Goal: Task Accomplishment & Management: Complete application form

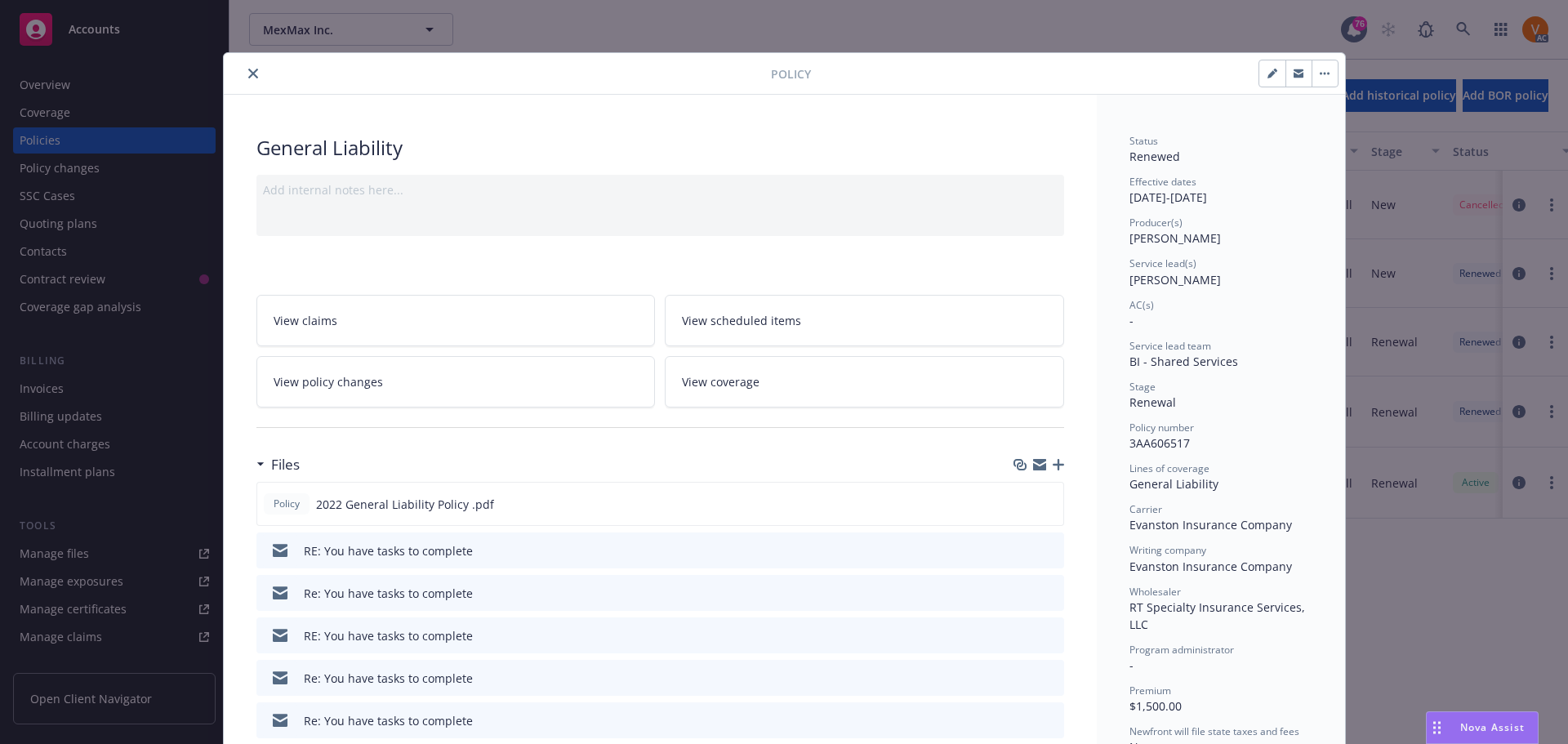
click at [247, 61] on div "Policy" at bounding box center [784, 73] width 1121 height 41
click at [248, 73] on icon "close" at bounding box center [253, 73] width 10 height 10
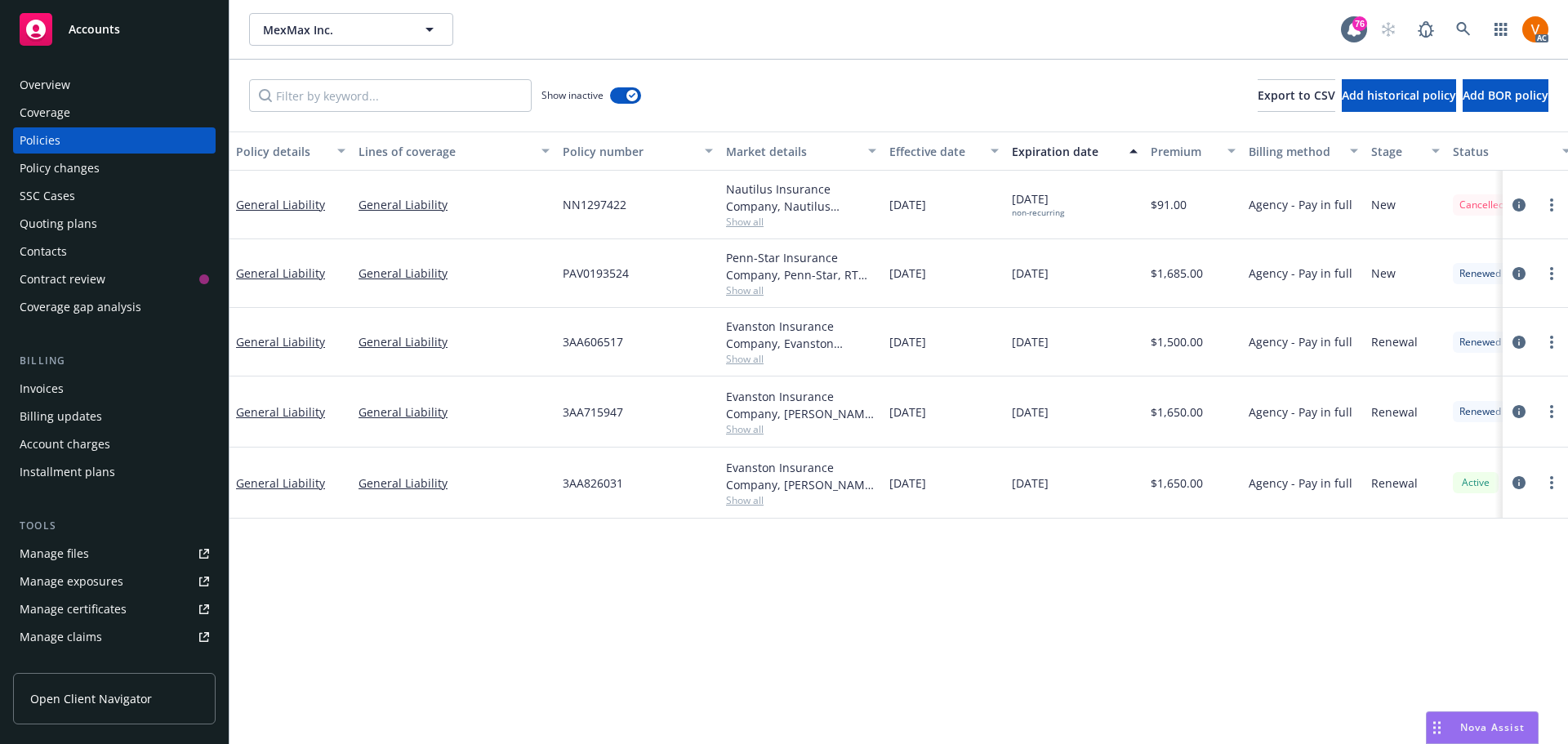
click at [96, 77] on div "Overview" at bounding box center [114, 84] width 189 height 27
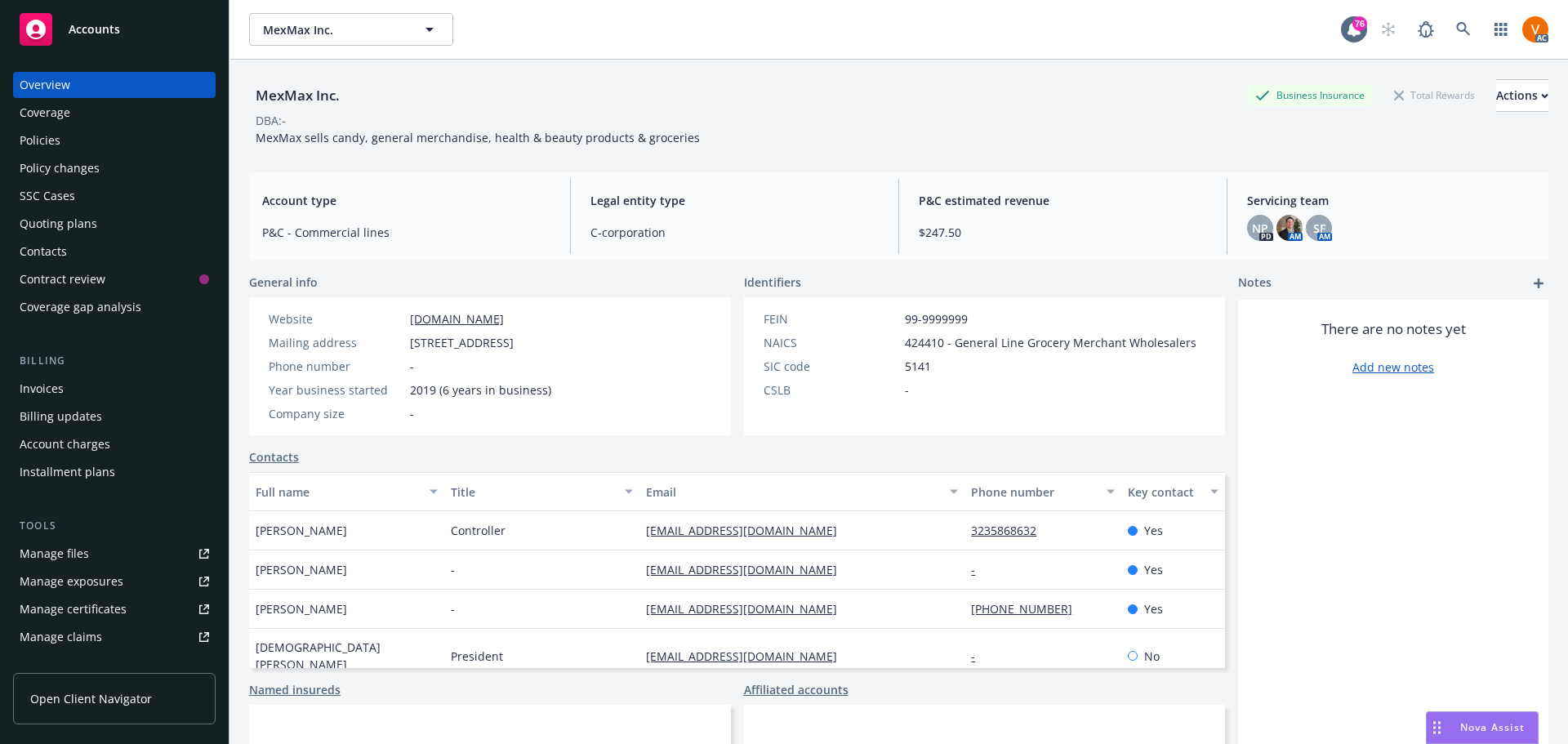
click at [135, 127] on div "Policies" at bounding box center [114, 140] width 189 height 27
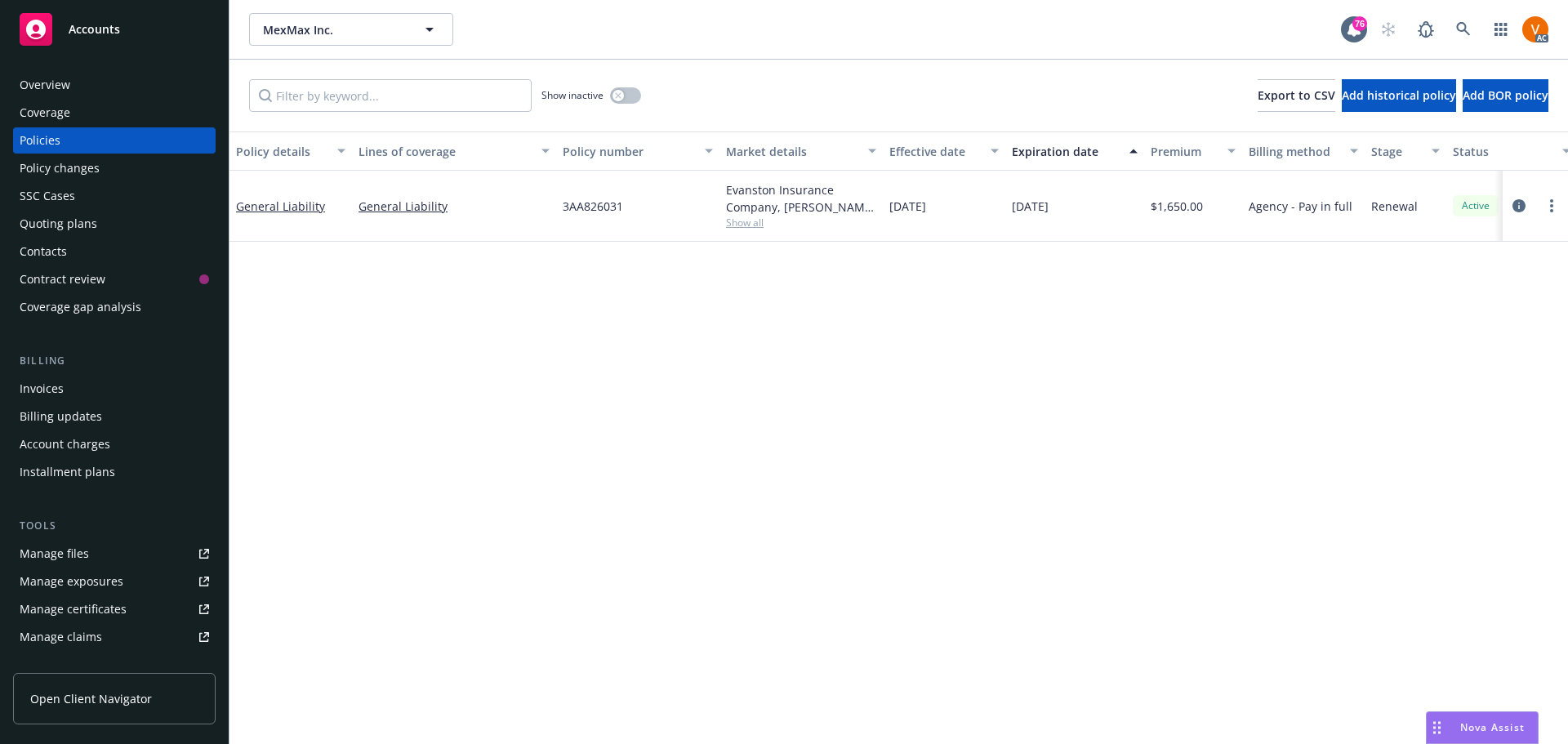
click at [749, 215] on span "Show all" at bounding box center [801, 221] width 150 height 14
click at [800, 185] on div "Evanston Insurance Company, [PERSON_NAME] Insurance, RT Specialty Insurance Ser…" at bounding box center [801, 198] width 150 height 34
click at [745, 215] on span "Show all" at bounding box center [801, 221] width 150 height 14
click at [572, 299] on span "[PERSON_NAME] Insurance" at bounding box center [713, 298] width 300 height 17
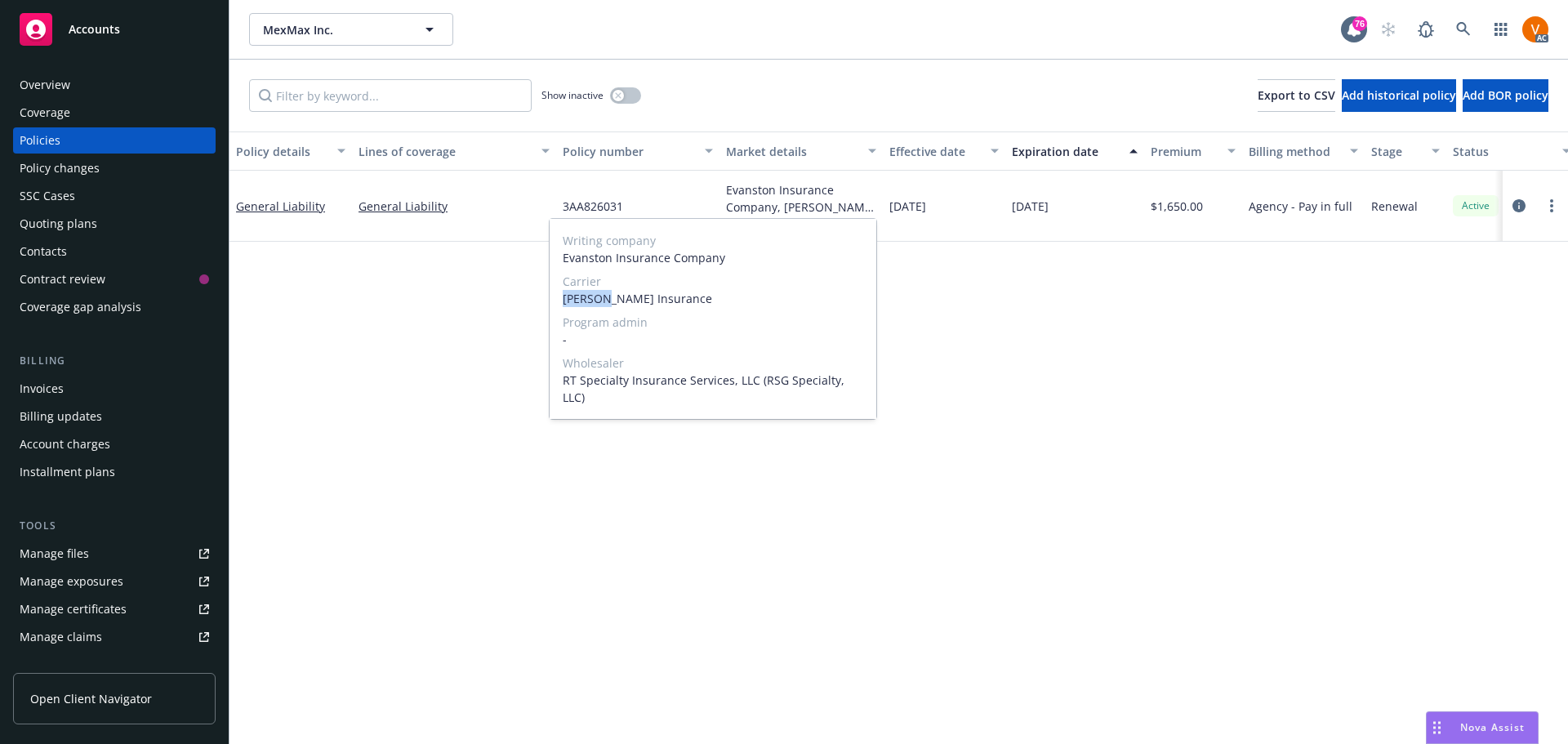
copy span "[PERSON_NAME]"
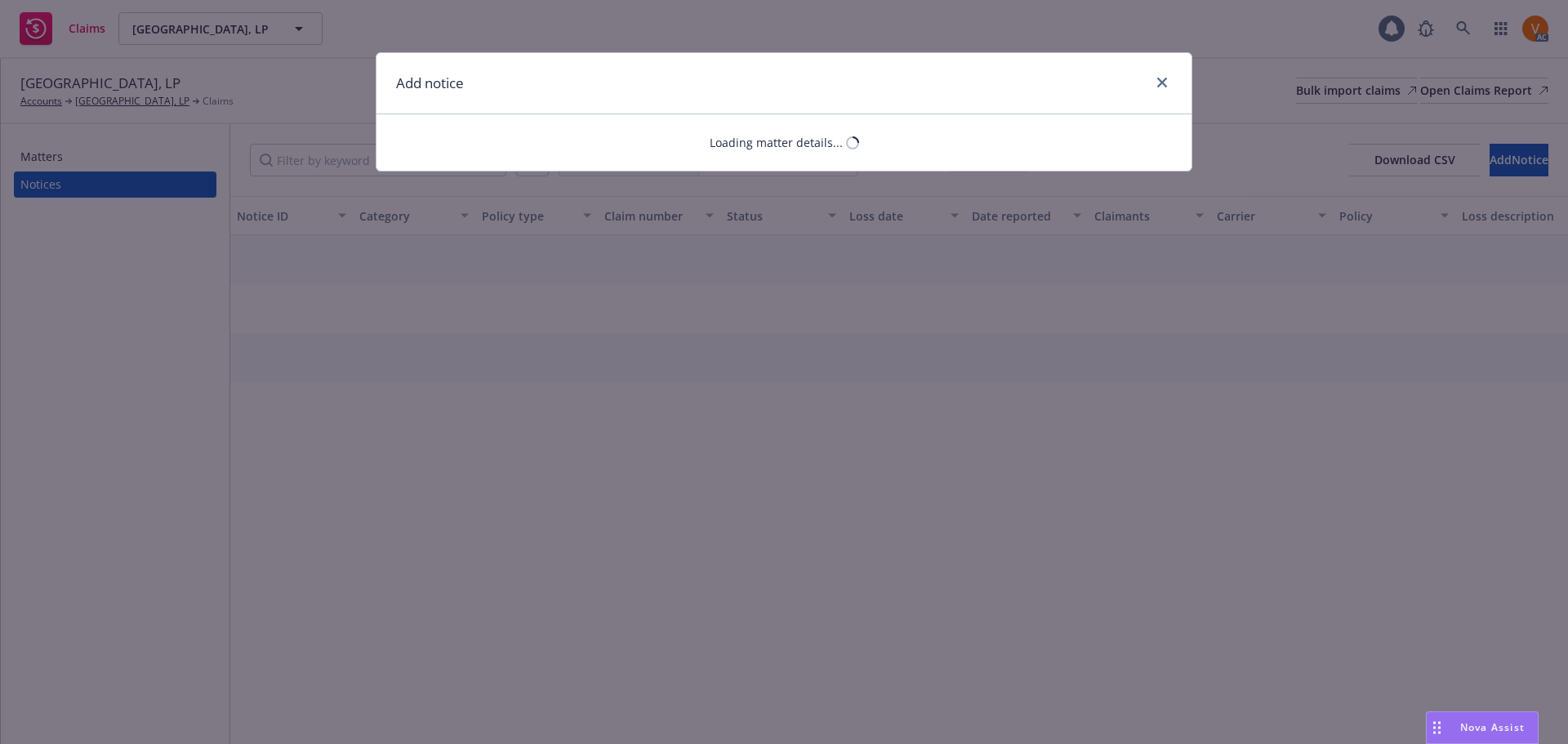
select select "COMMERCIAL_PROPERTY"
select select "open"
select select "CLAIM"
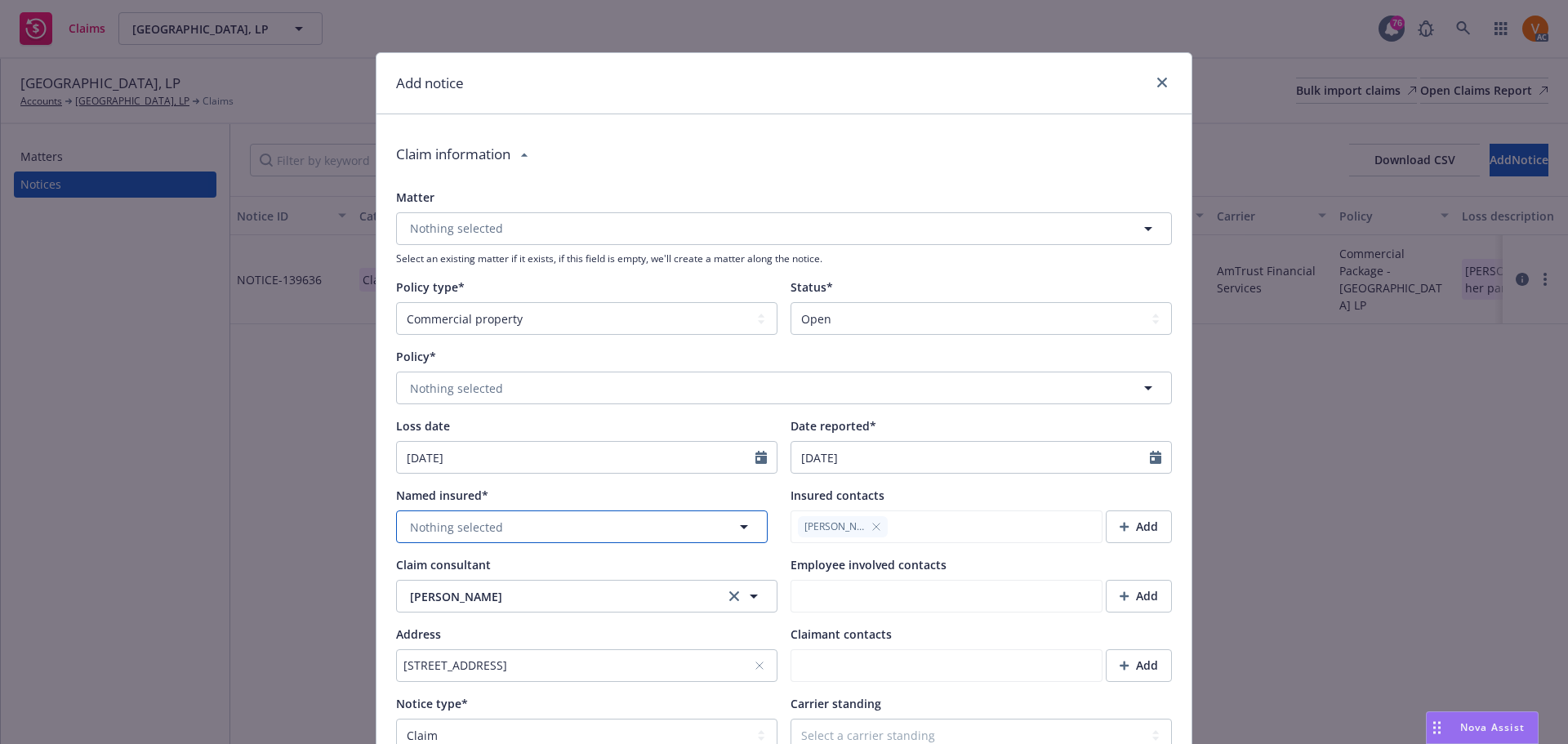
click at [546, 511] on button "Nothing selected" at bounding box center [582, 527] width 372 height 33
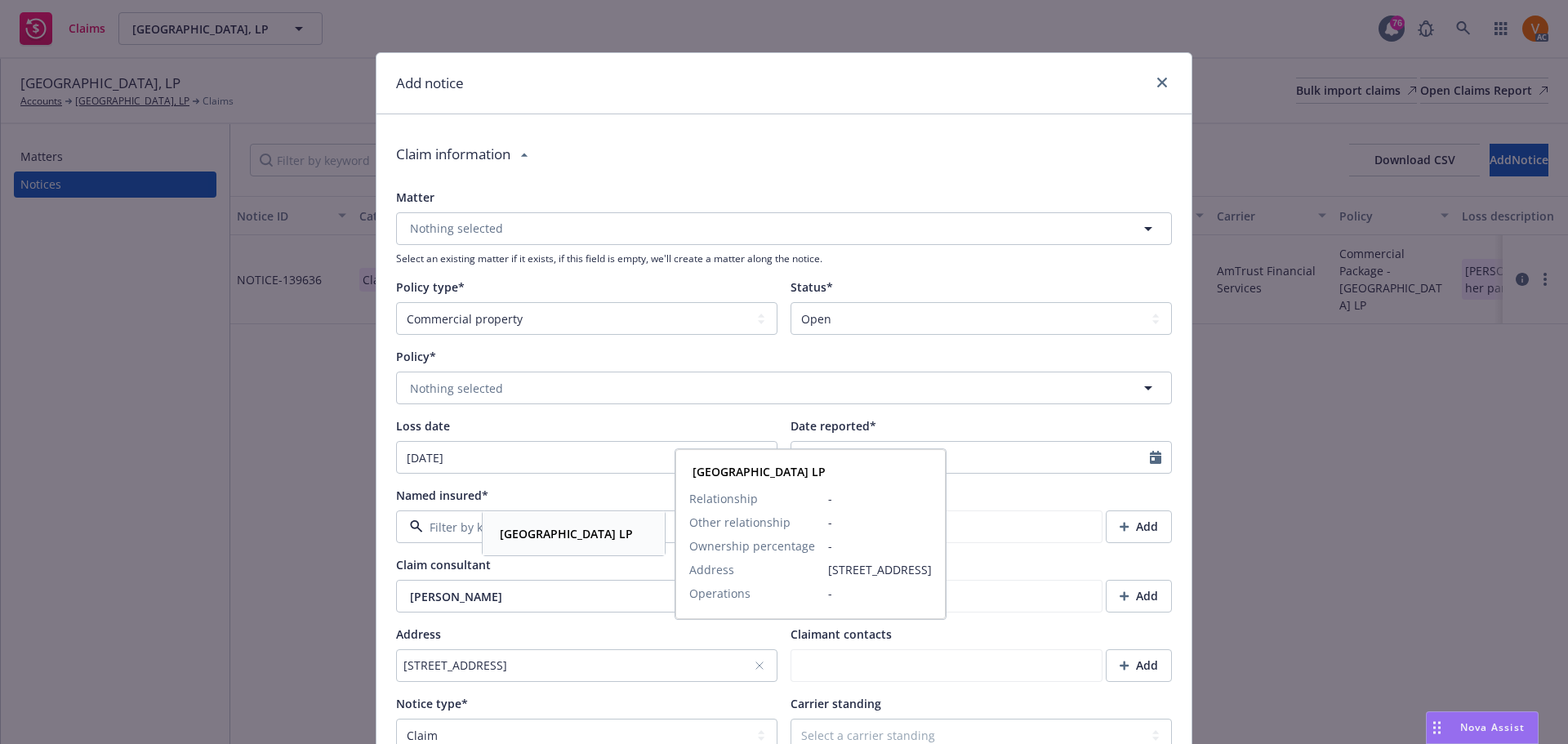
click at [544, 527] on strong "Rio Del Oro Plaza LP" at bounding box center [566, 533] width 133 height 16
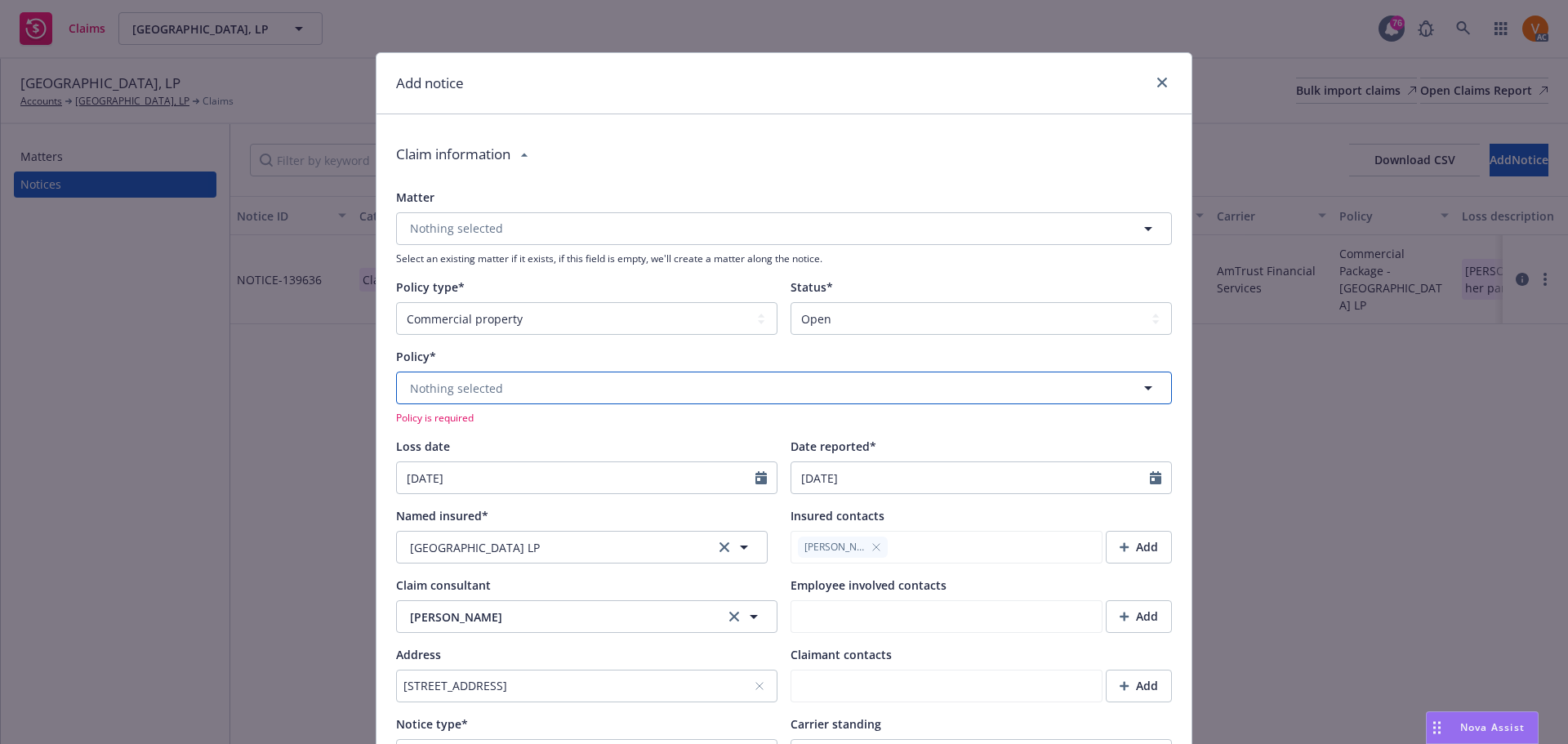
click at [521, 372] on button "Nothing selected" at bounding box center [784, 388] width 775 height 33
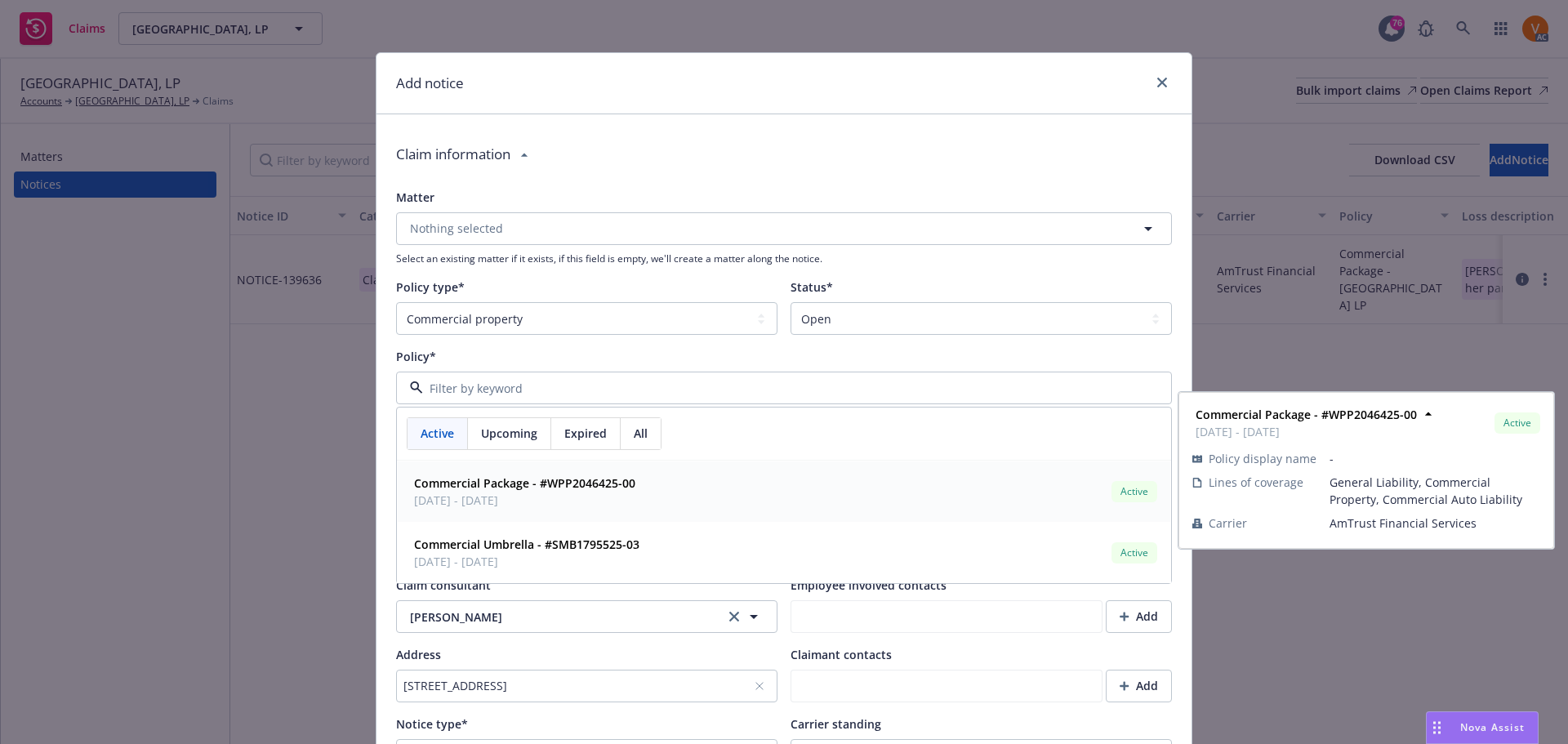
click at [539, 491] on span "09/25/2024 - 09/25/2025" at bounding box center [524, 500] width 222 height 17
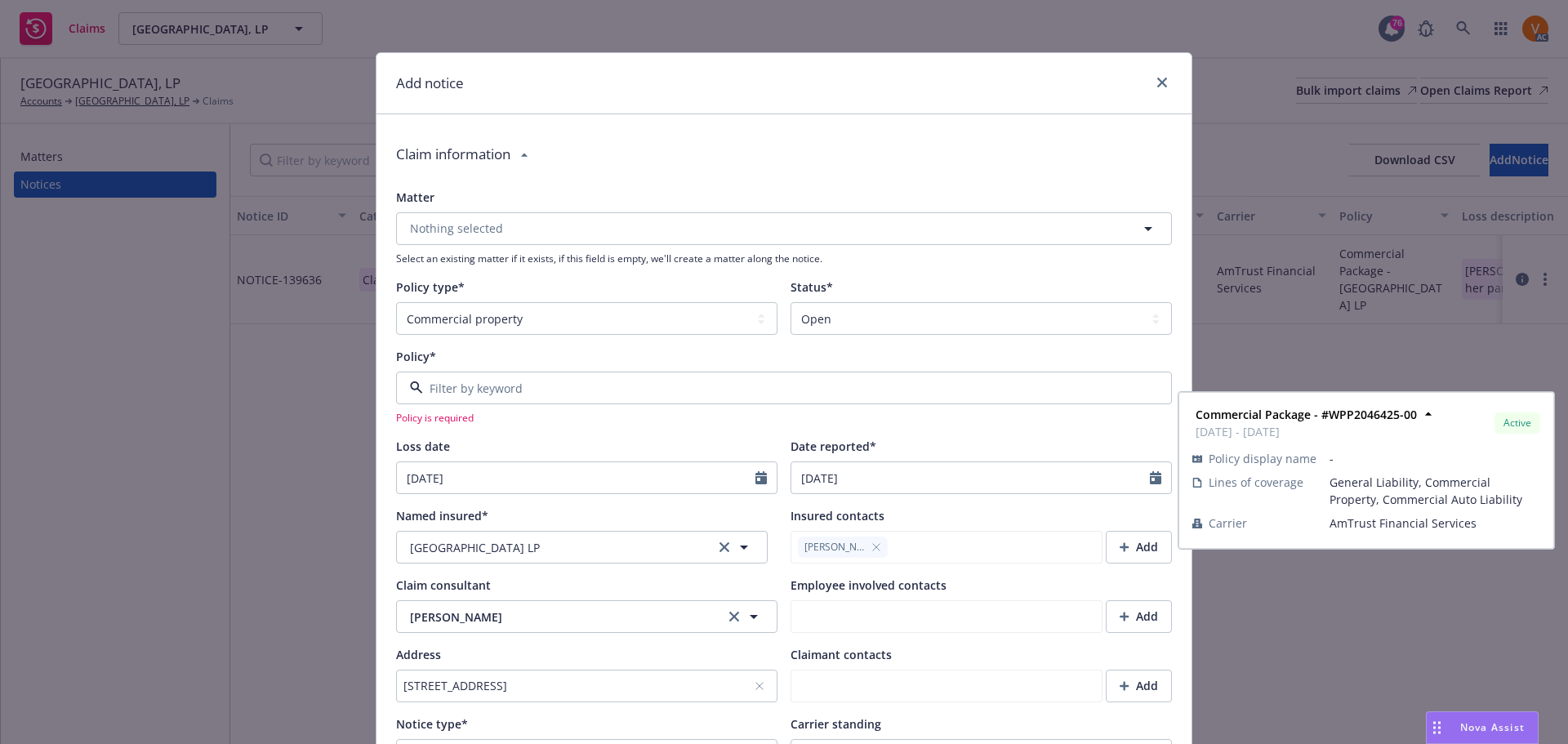
type textarea "x"
type input "AmTrust Financial Services"
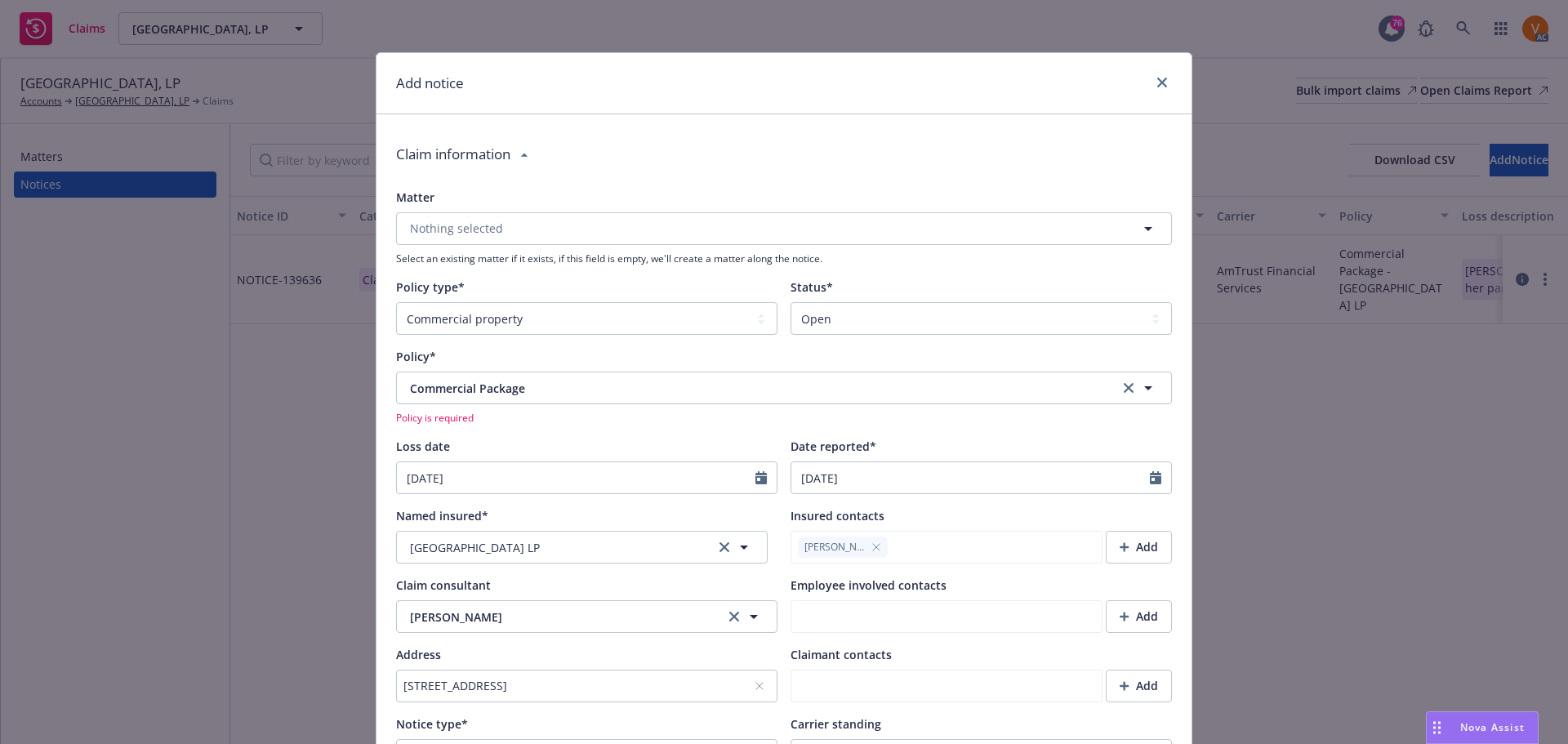
type textarea "x"
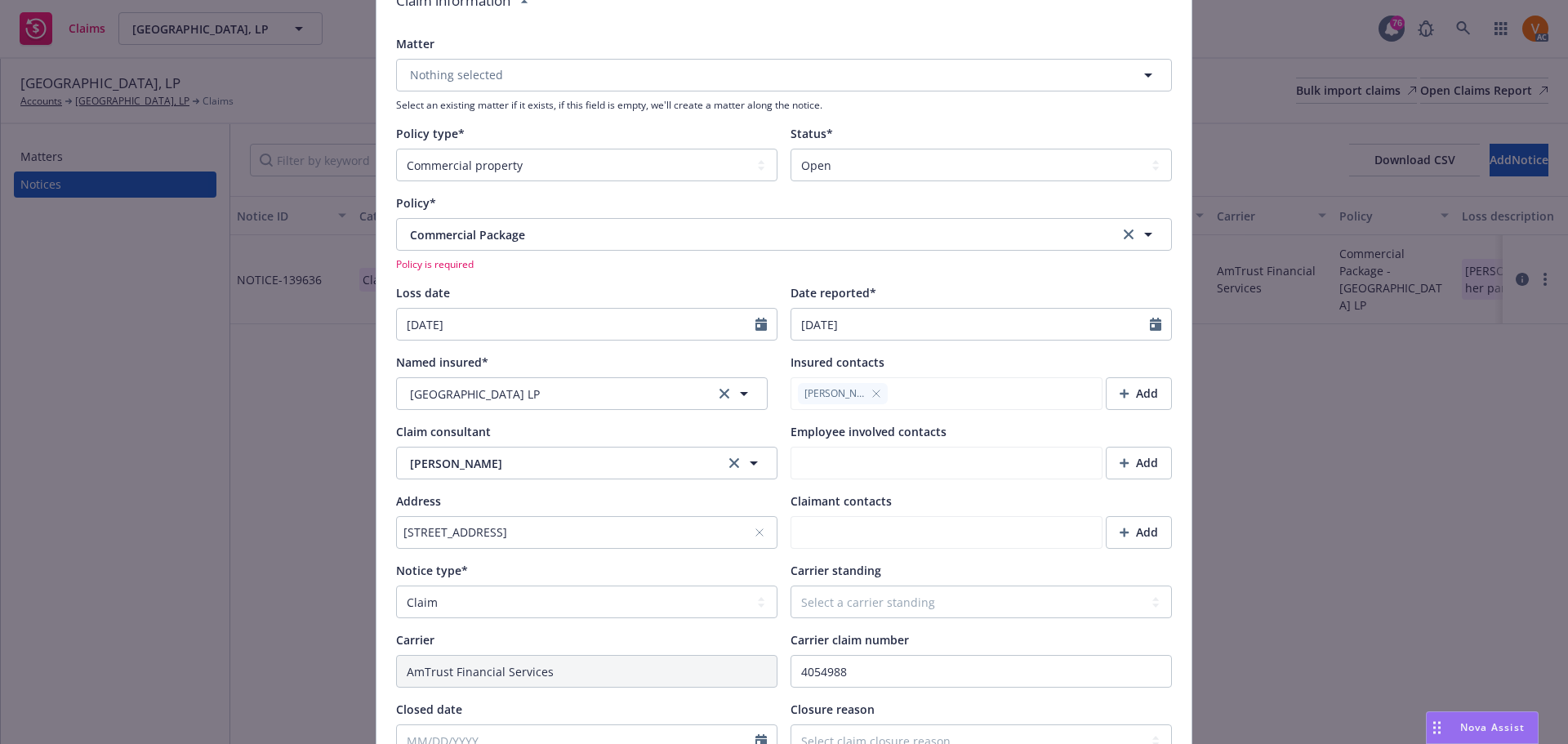
scroll to position [163, 0]
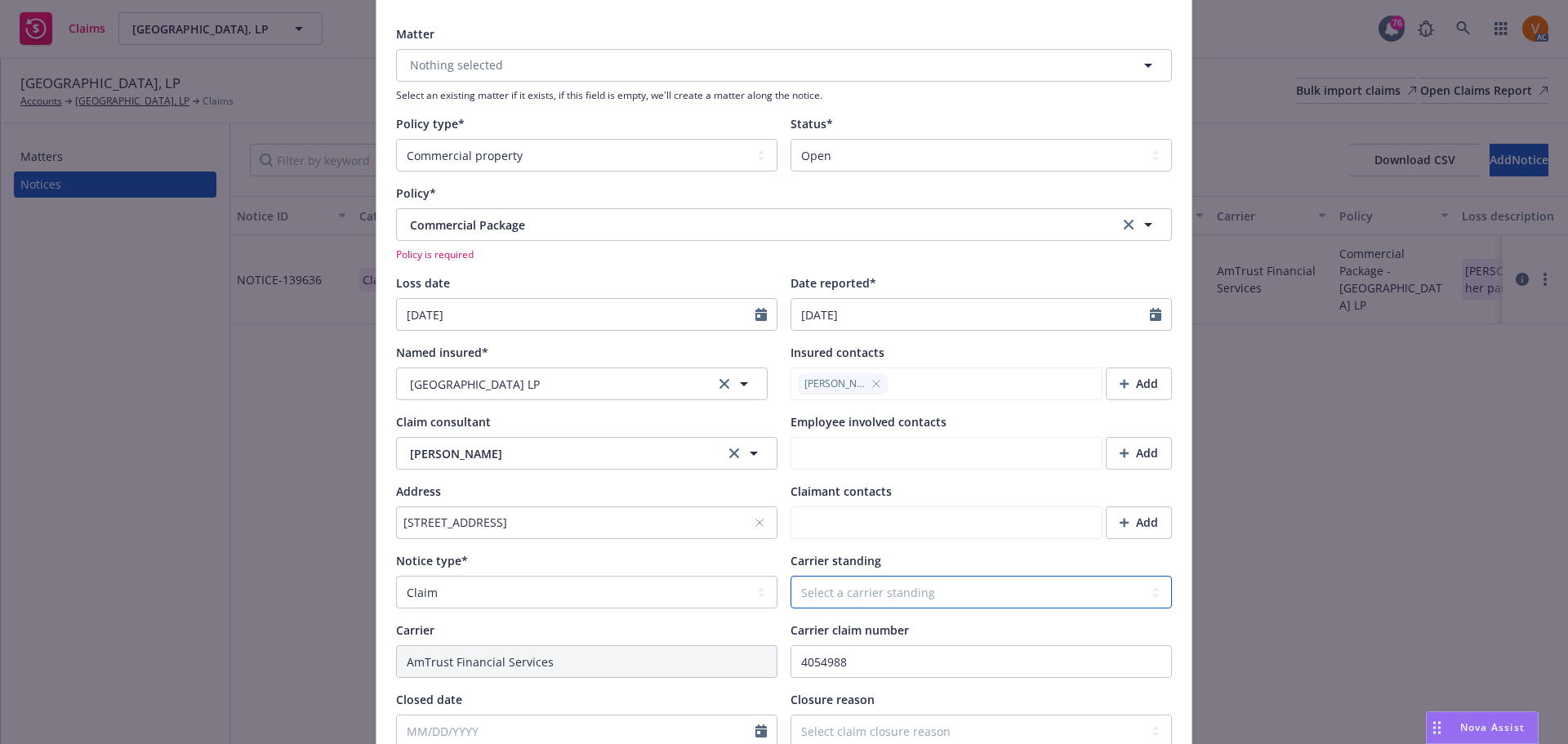
click at [918, 576] on select "Select a carrier standing Closed Not submitted Open Reopened Subrogated Withdra…" at bounding box center [980, 592] width 382 height 33
click at [913, 576] on select "Select a carrier standing Closed Not submitted Open Reopened Subrogated Withdra…" at bounding box center [980, 592] width 382 height 33
select select "OPEN"
click at [790, 576] on select "Select a carrier standing Closed Not submitted Open Reopened Subrogated Withdra…" at bounding box center [980, 592] width 382 height 33
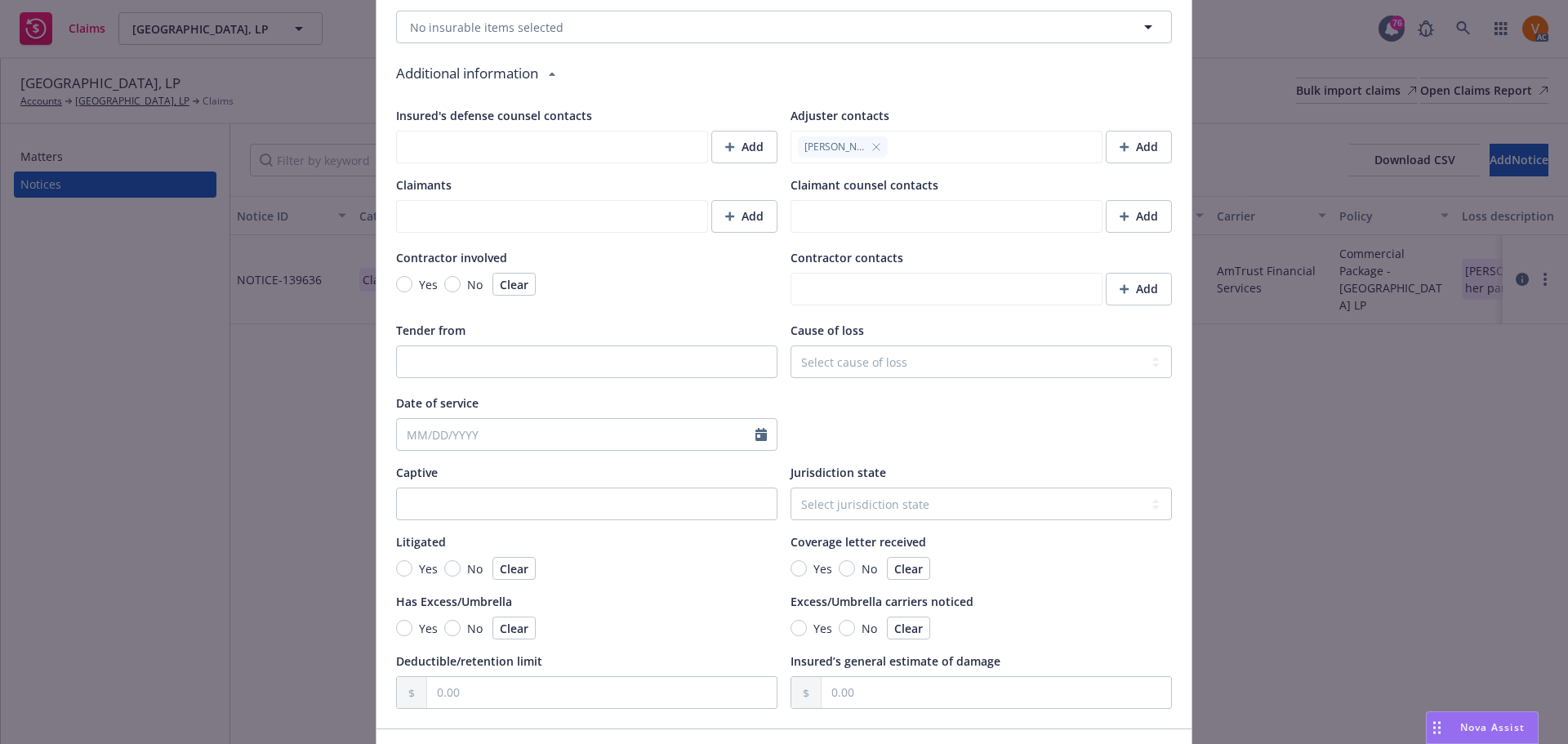
scroll to position [1256, 0]
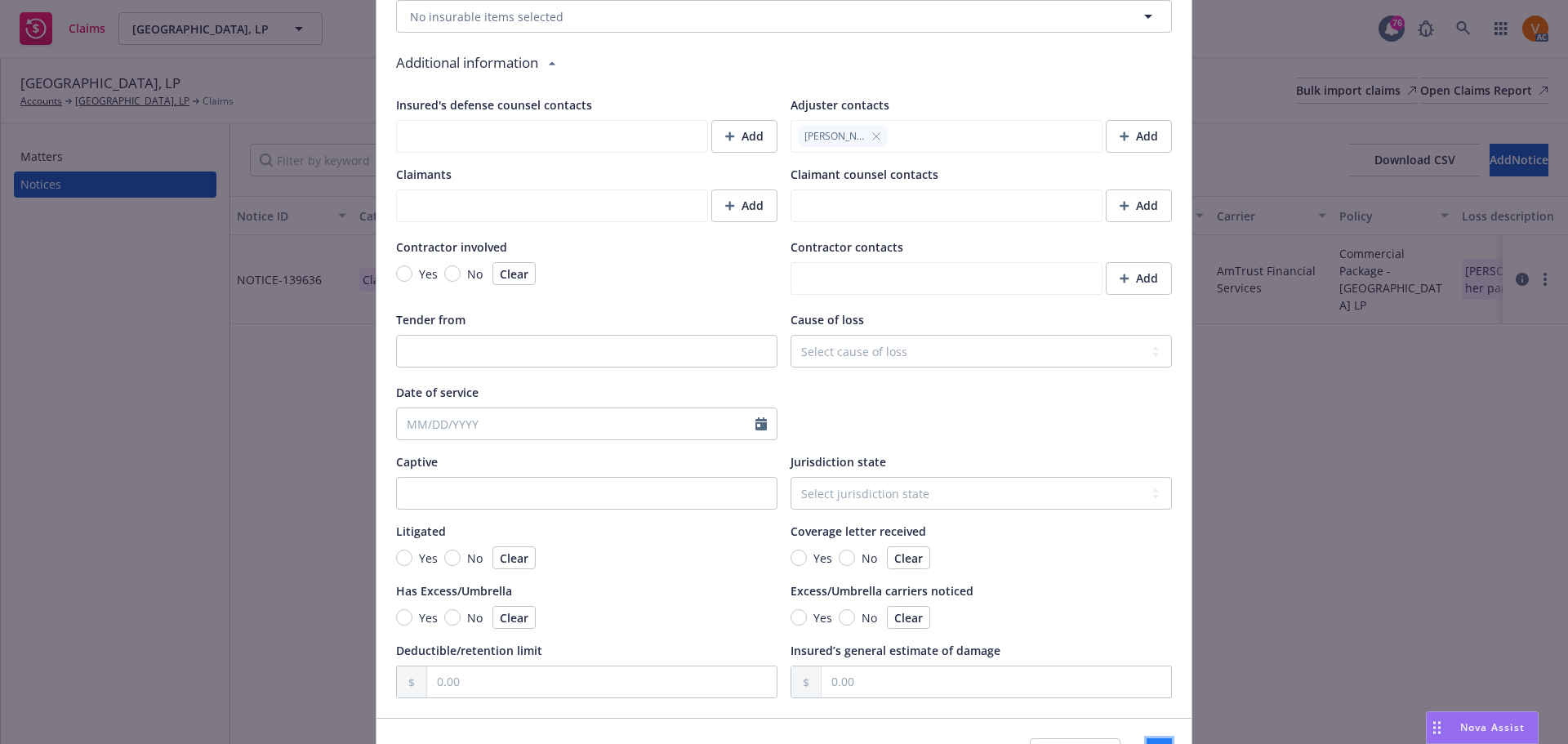
click at [1147, 738] on button "Save" at bounding box center [1159, 754] width 26 height 33
type textarea "x"
